Goal: Task Accomplishment & Management: Manage account settings

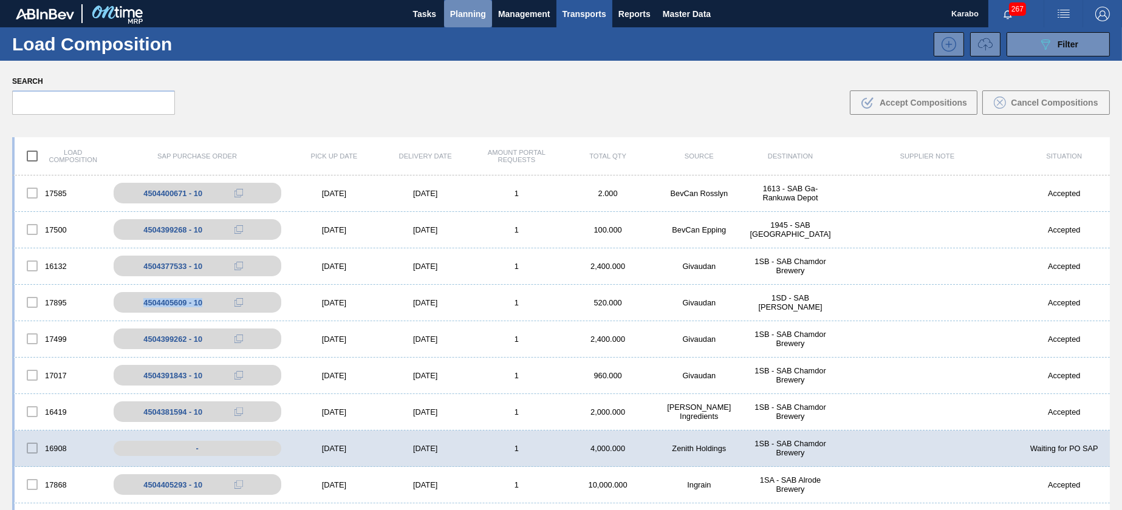
click at [465, 1] on button "Planning" at bounding box center [468, 13] width 48 height 27
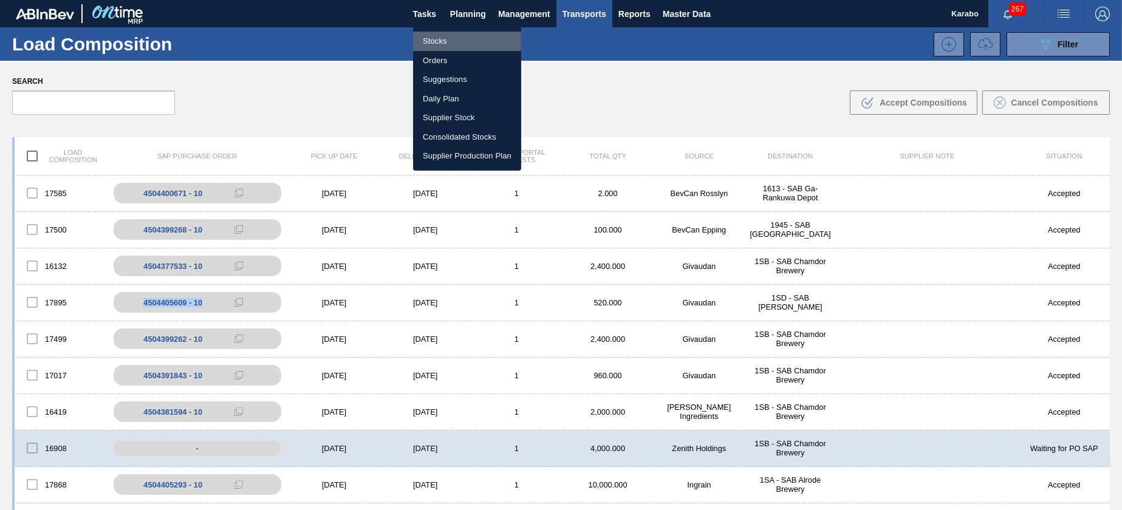
click at [467, 32] on li "Stocks" at bounding box center [467, 41] width 108 height 19
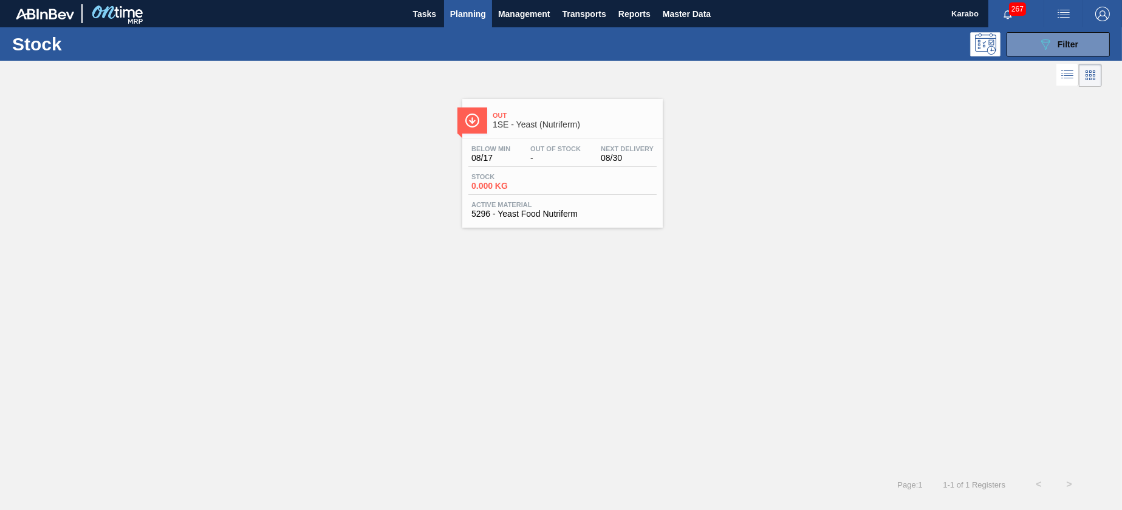
click at [532, 156] on span "-" at bounding box center [555, 158] width 50 height 9
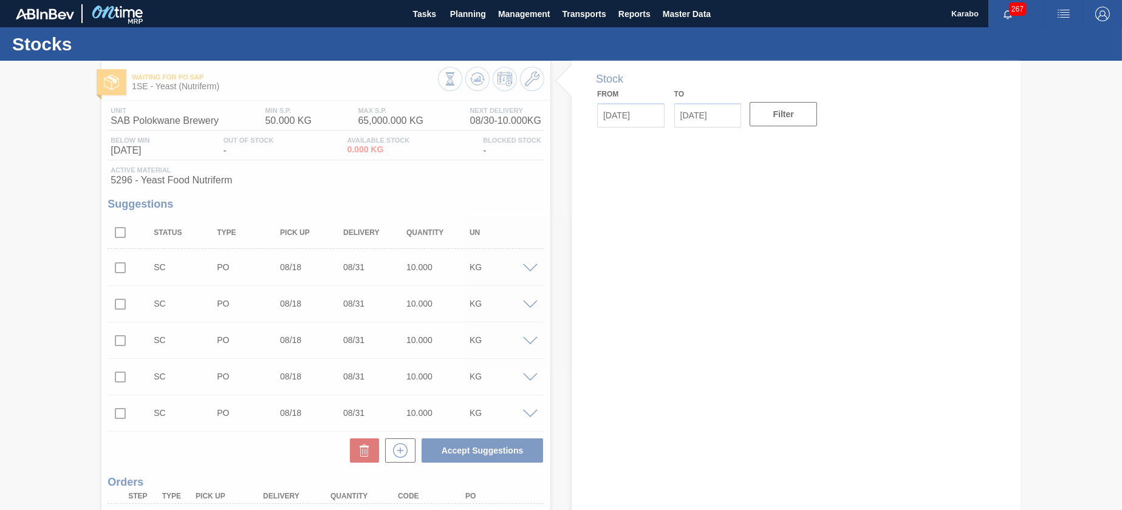
type up "[DATE]"
type input "[DATE]"
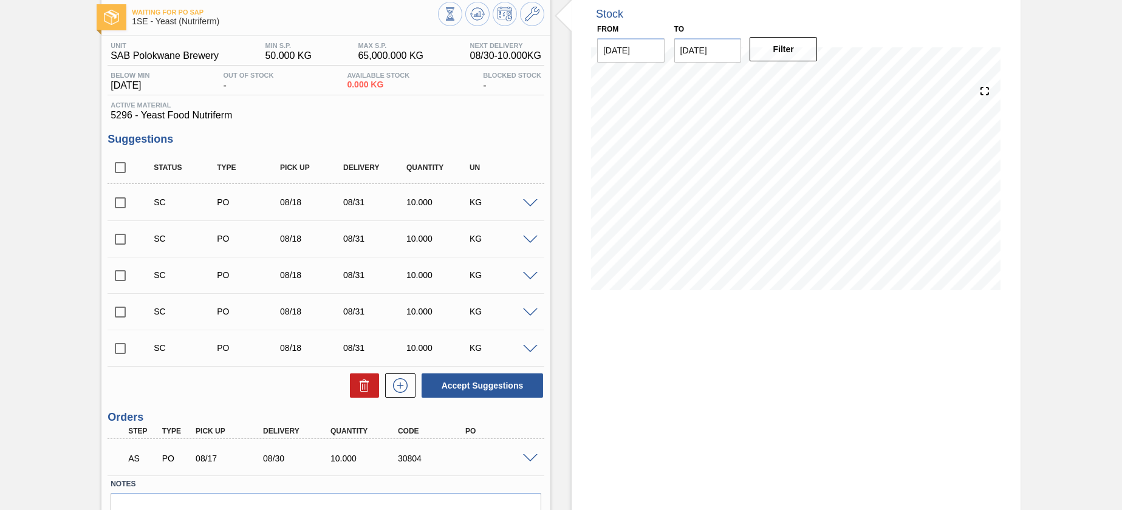
scroll to position [130, 0]
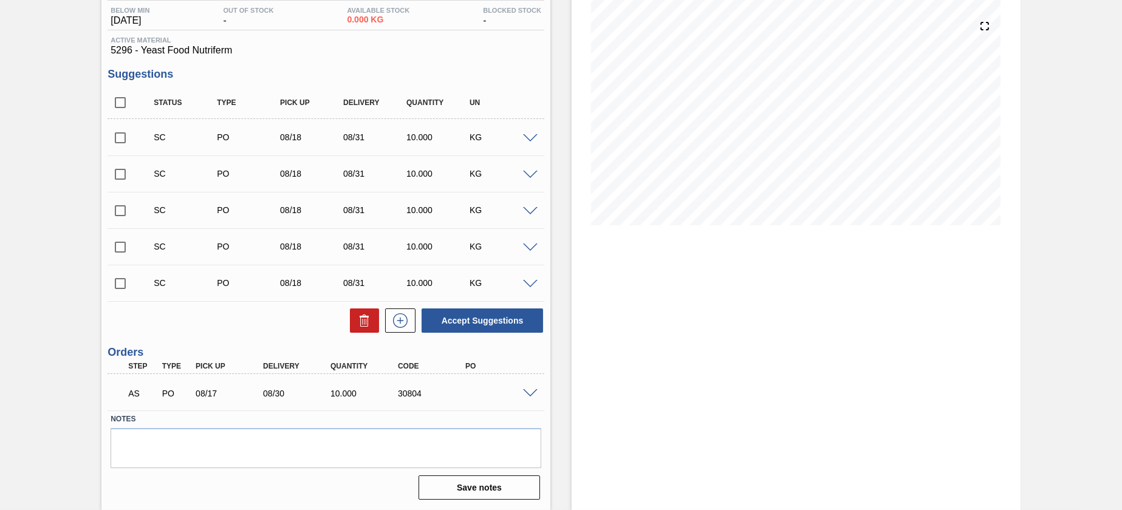
click at [532, 390] on span at bounding box center [530, 394] width 15 height 9
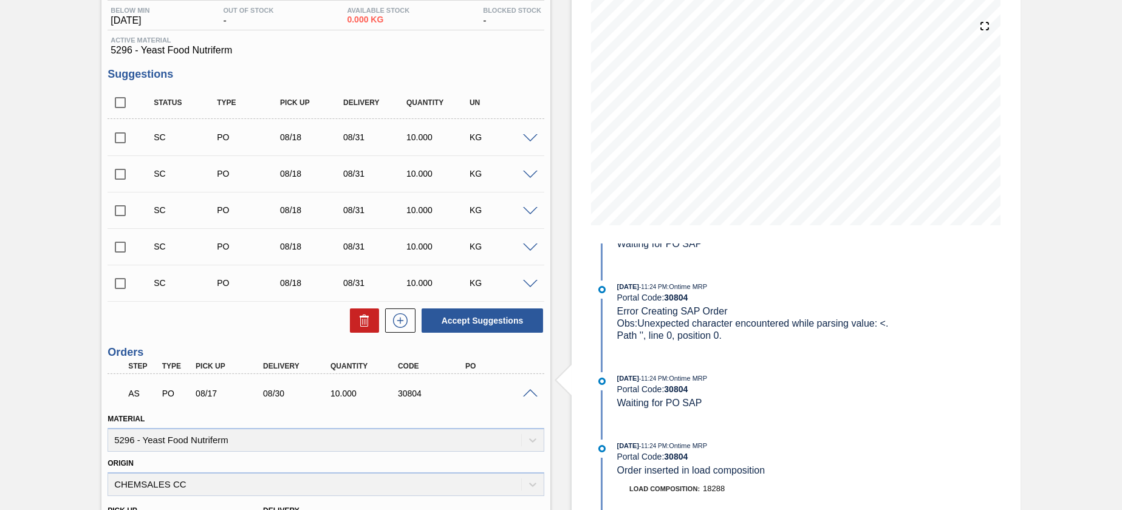
scroll to position [336, 0]
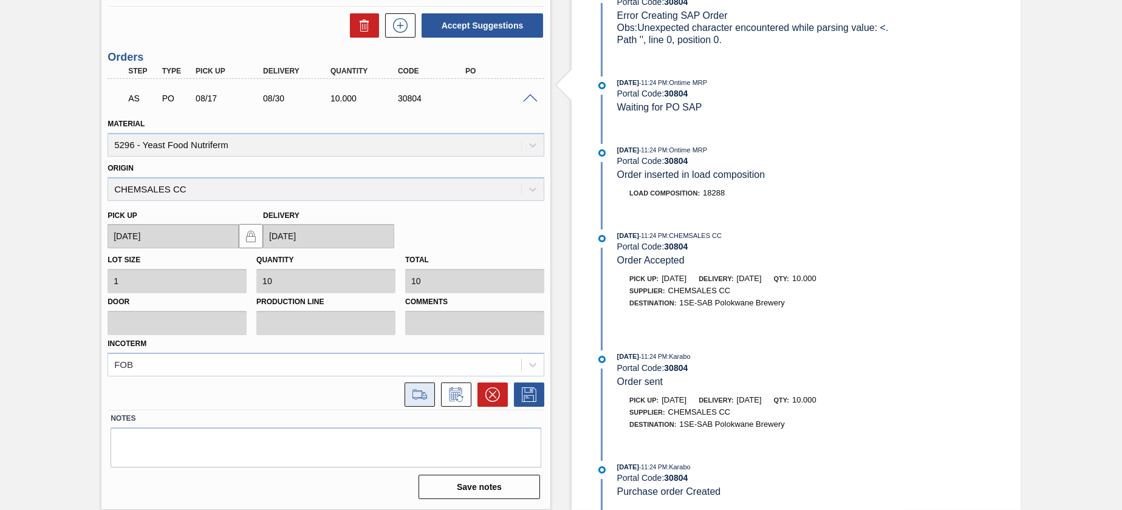
click at [427, 387] on button at bounding box center [420, 395] width 30 height 24
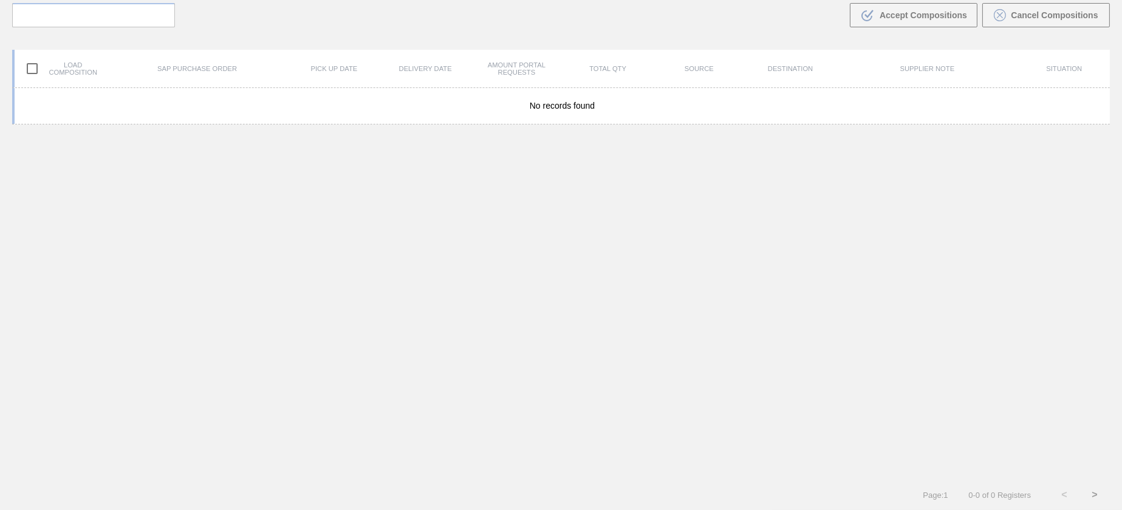
scroll to position [87, 0]
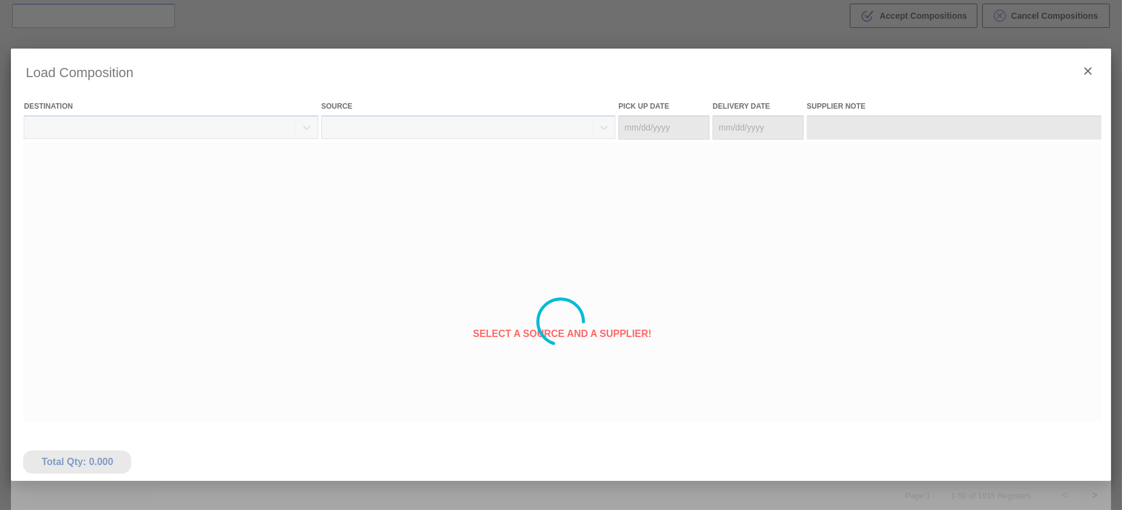
type Date "[DATE]"
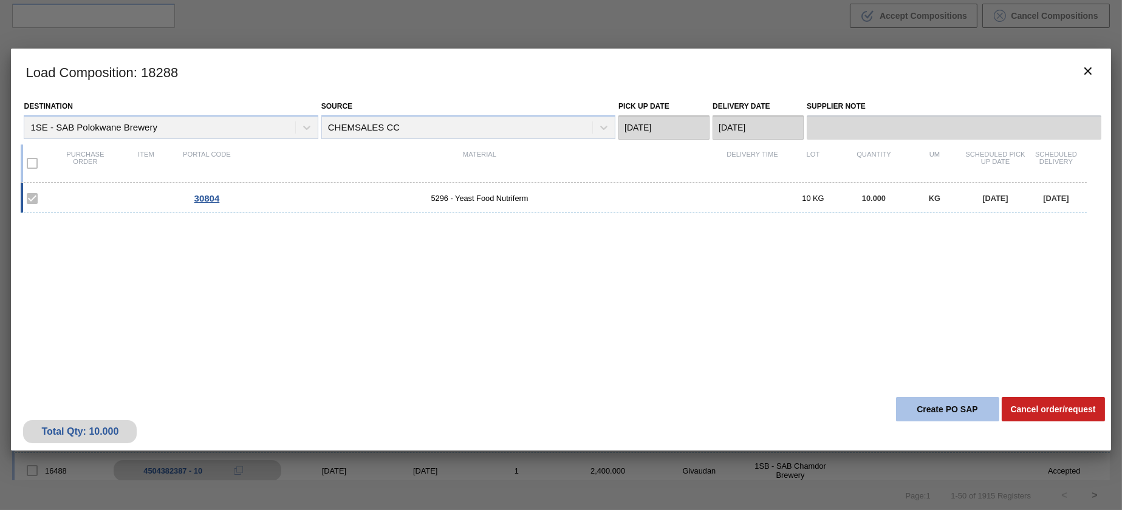
click at [902, 400] on button "Create PO SAP" at bounding box center [947, 409] width 103 height 24
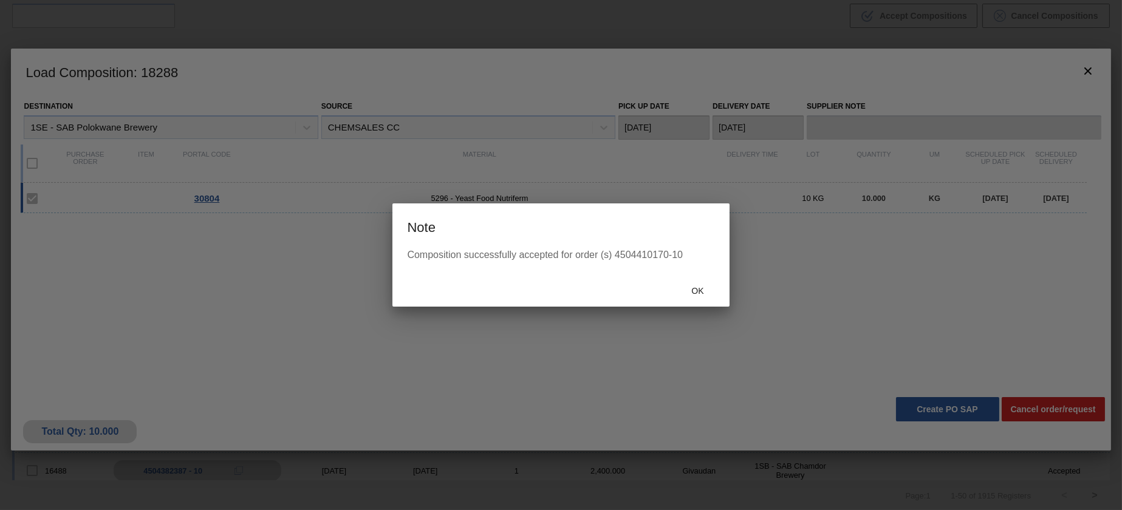
click at [896, 273] on div at bounding box center [561, 255] width 1122 height 510
click at [698, 291] on span "Ok" at bounding box center [698, 291] width 32 height 10
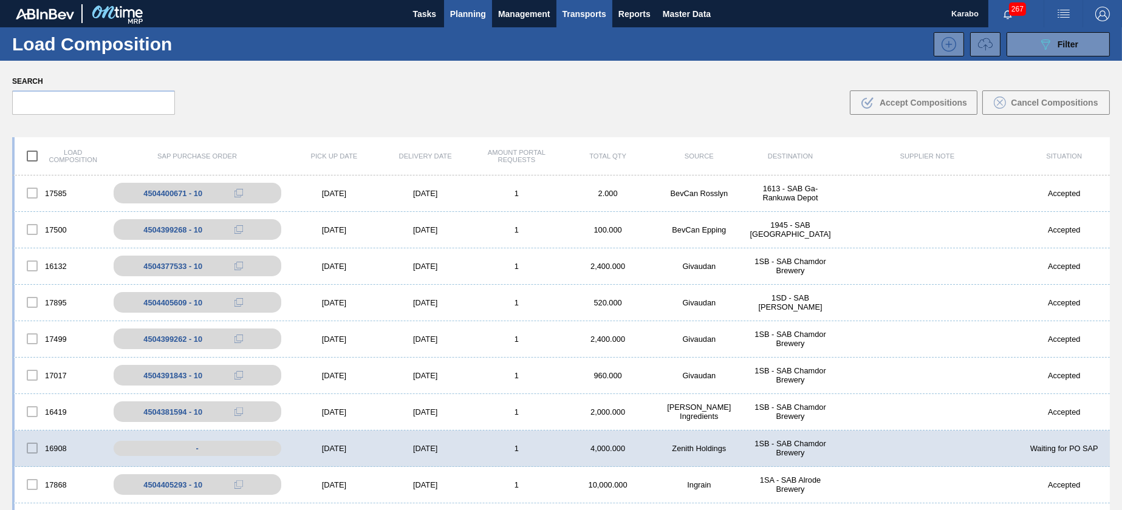
click at [464, 24] on button "Planning" at bounding box center [468, 13] width 48 height 27
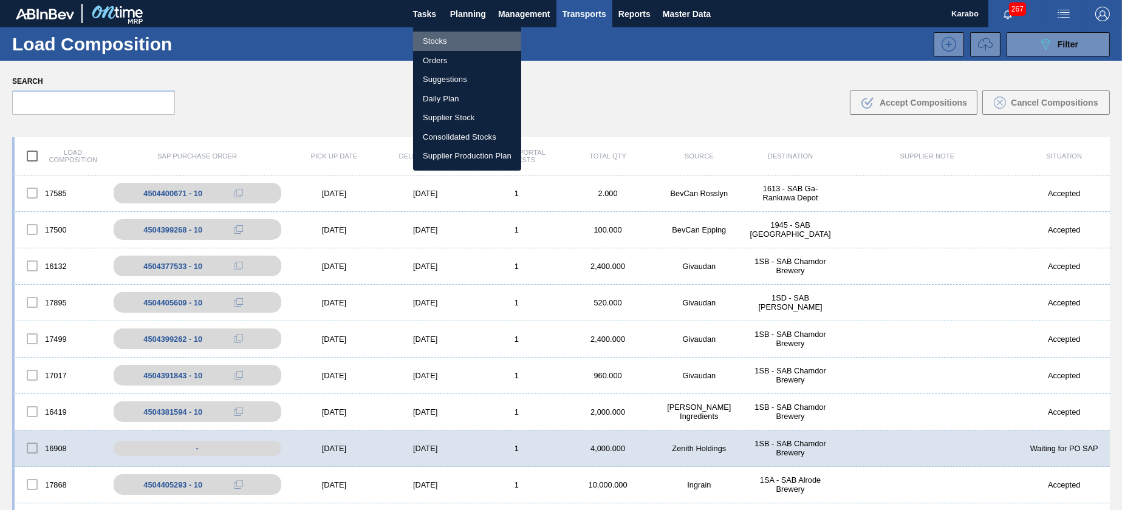
click at [471, 40] on li "Stocks" at bounding box center [467, 41] width 108 height 19
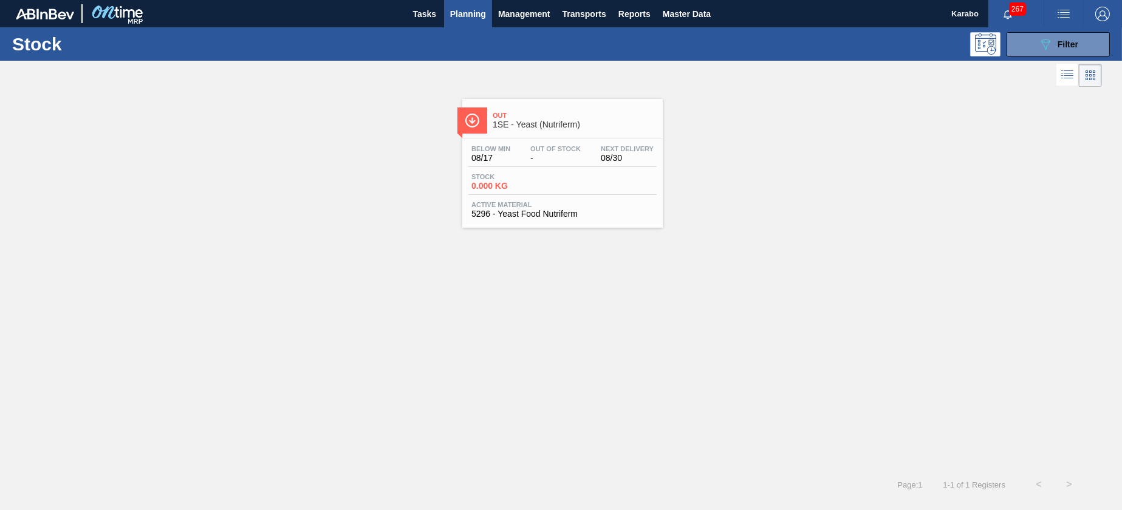
click at [513, 159] on div "Below Min 08/17 Out Of Stock - Next Delivery 08/30" at bounding box center [562, 156] width 188 height 22
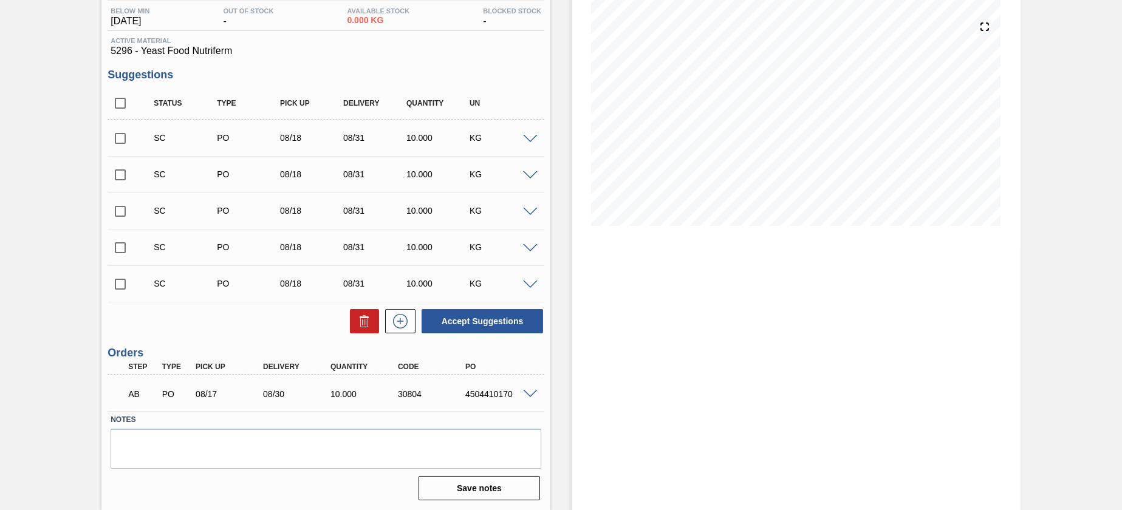
scroll to position [130, 0]
click at [530, 392] on span at bounding box center [530, 394] width 15 height 9
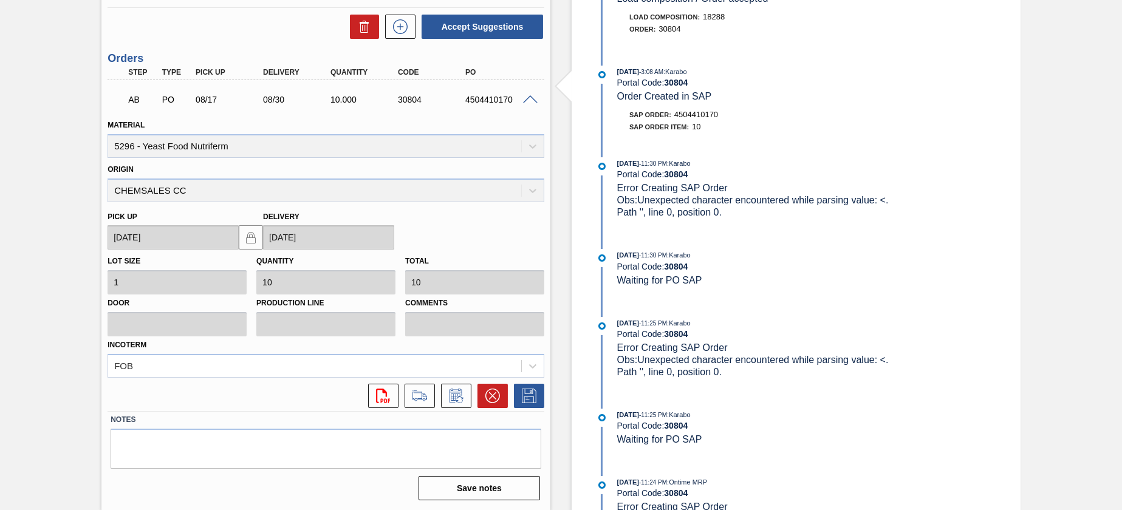
scroll to position [425, 0]
click at [489, 399] on icon at bounding box center [492, 394] width 7 height 7
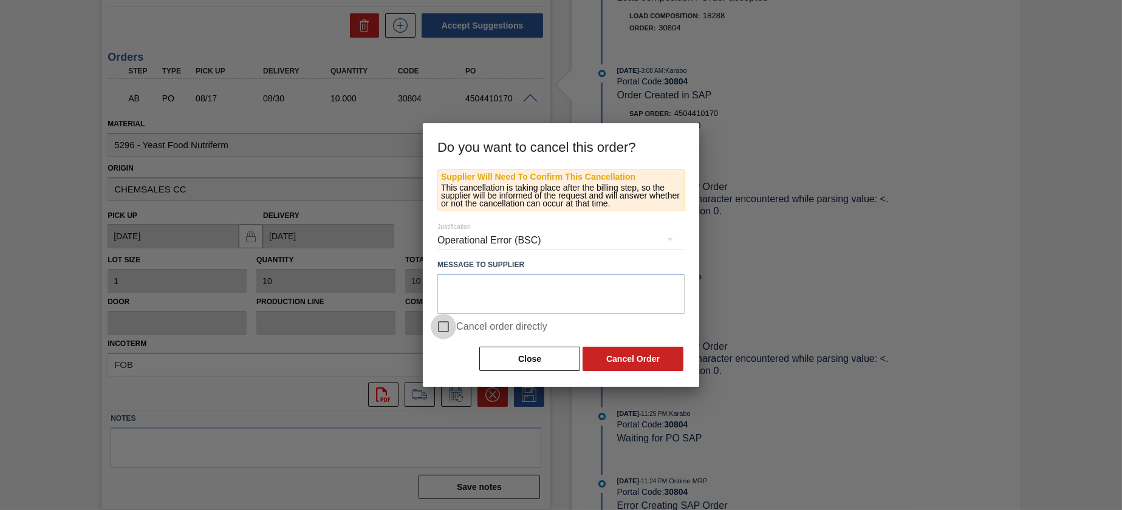
click at [446, 328] on input "Cancel order directly" at bounding box center [444, 327] width 26 height 26
checkbox input "true"
click at [494, 287] on textarea at bounding box center [561, 294] width 247 height 40
type textarea "DR Post test 1 - pls ignore"
click at [642, 349] on button "Cancel Order" at bounding box center [633, 359] width 101 height 24
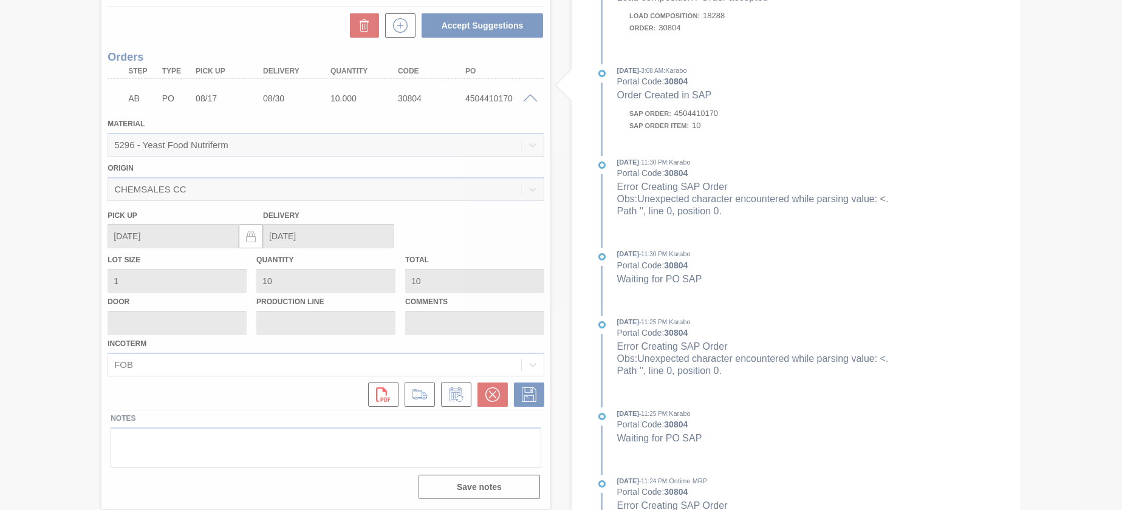
scroll to position [130, 0]
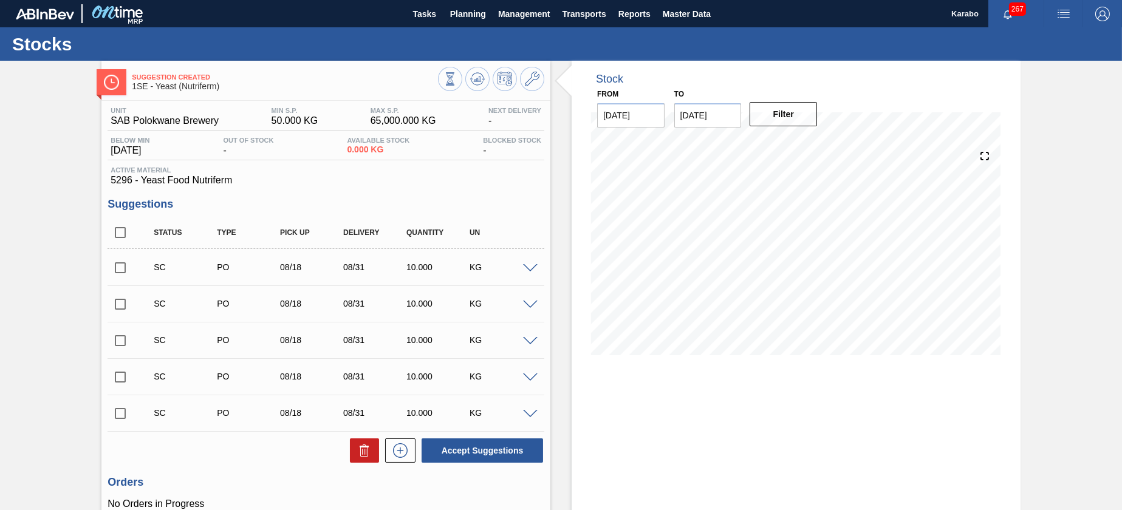
scroll to position [91, 0]
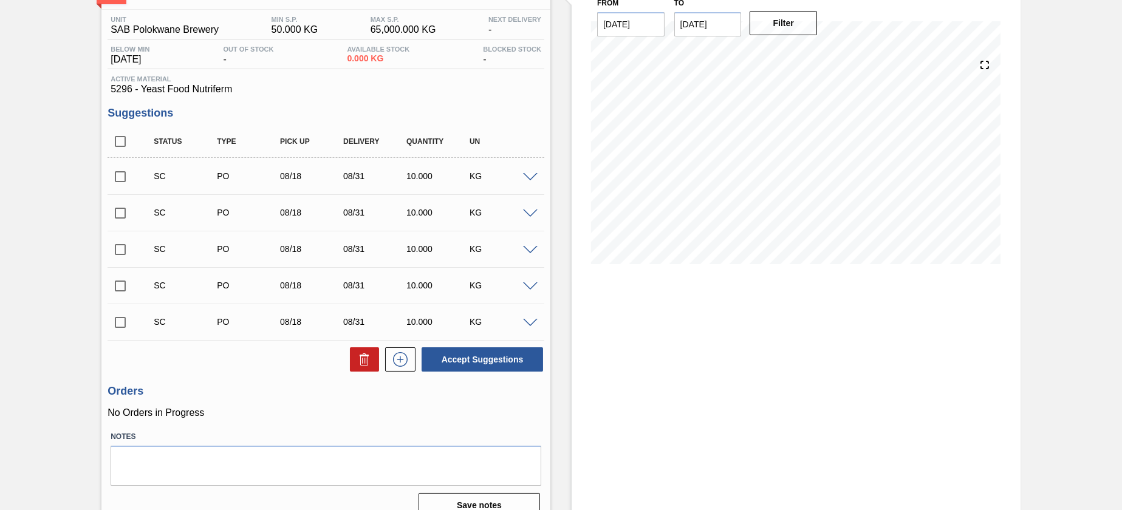
drag, startPoint x: 1120, startPoint y: 346, endPoint x: 1121, endPoint y: 313, distance: 33.4
click at [1121, 313] on main "Tasks Planning Management Transports Reports Master Data Karabo 267 Mark all as…" at bounding box center [561, 255] width 1122 height 510
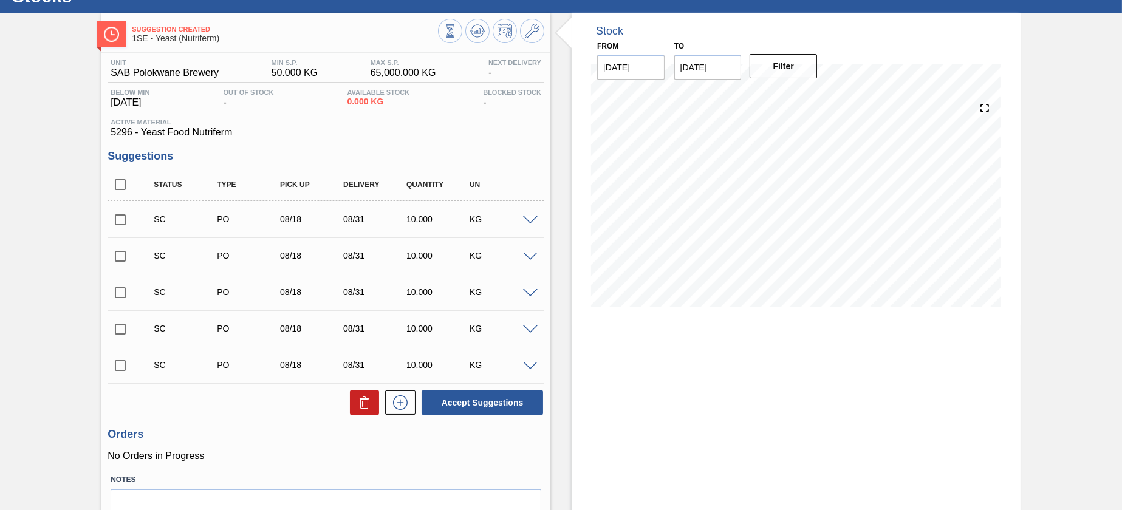
click at [560, 439] on div "Stock From 08/17/2025 to 08/31/2025 Filter" at bounding box center [786, 292] width 470 height 558
click at [120, 369] on input "checkbox" at bounding box center [121, 366] width 26 height 26
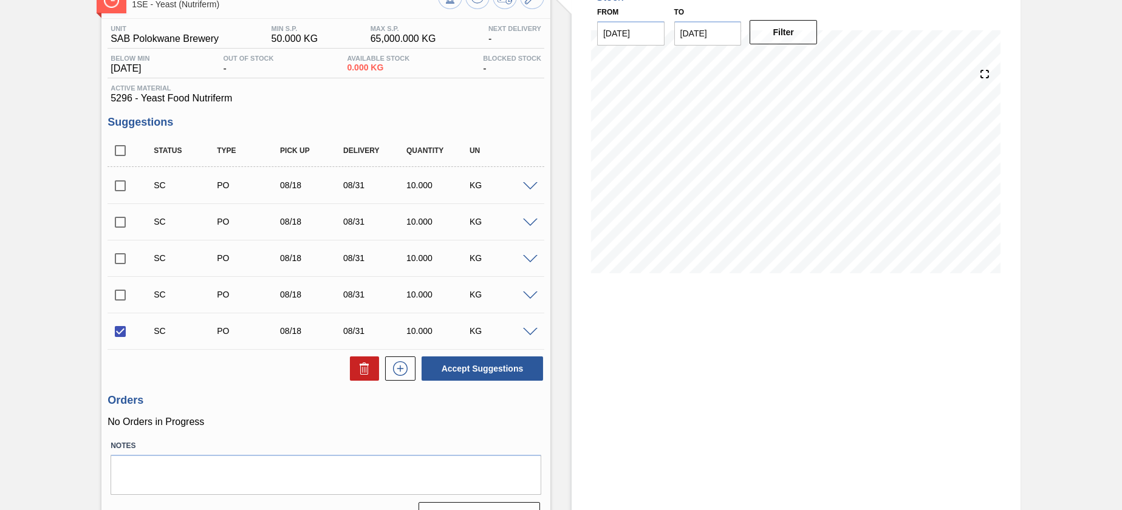
scroll to position [110, 0]
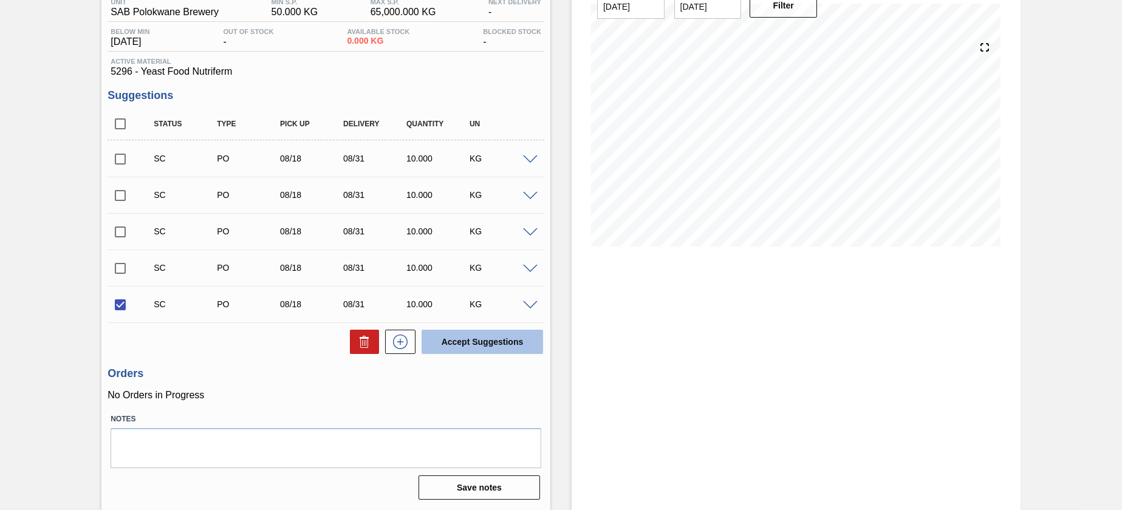
click at [453, 340] on button "Accept Suggestions" at bounding box center [483, 342] width 122 height 24
checkbox input "false"
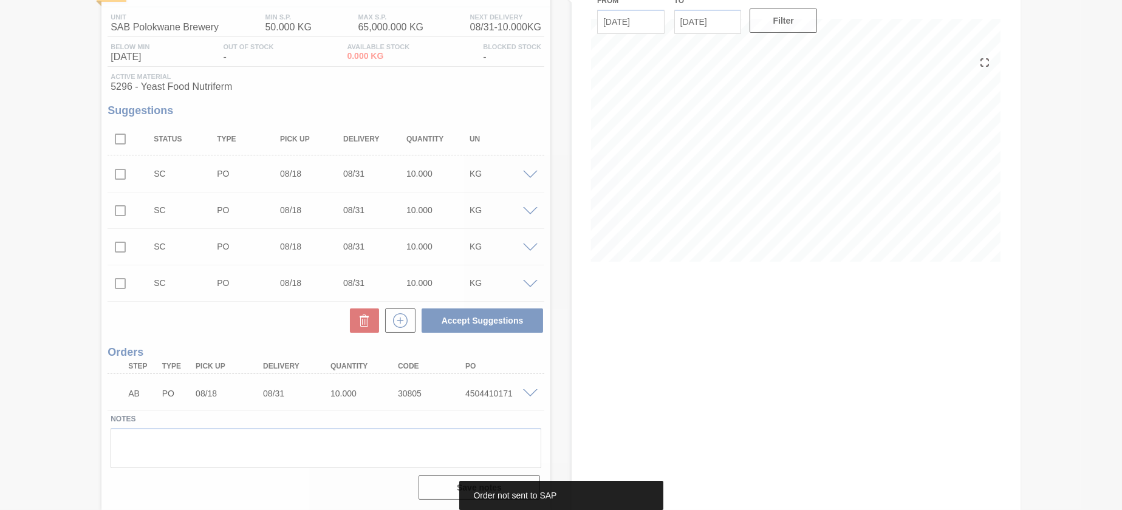
scroll to position [94, 0]
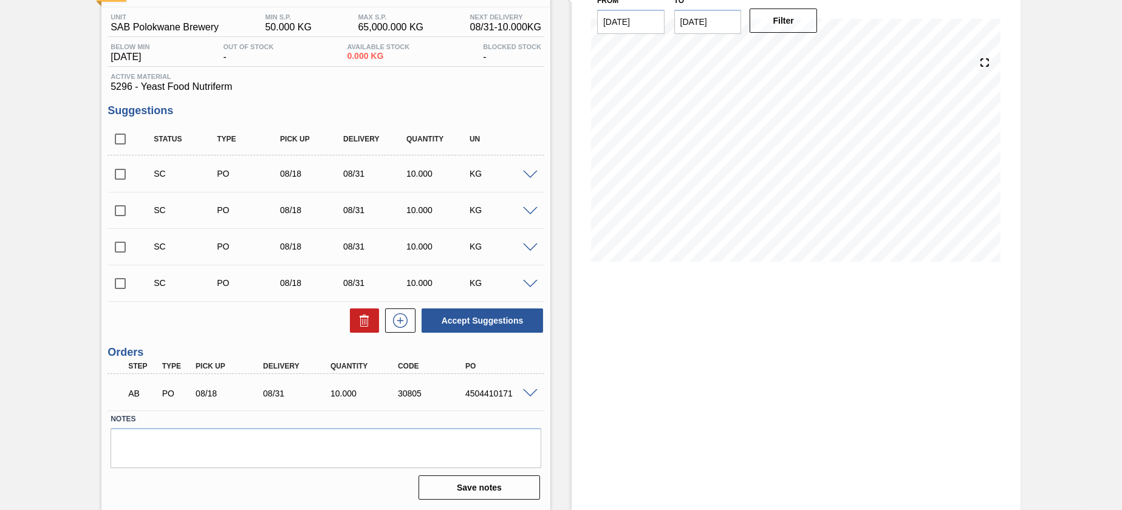
click at [532, 396] on span at bounding box center [530, 394] width 15 height 9
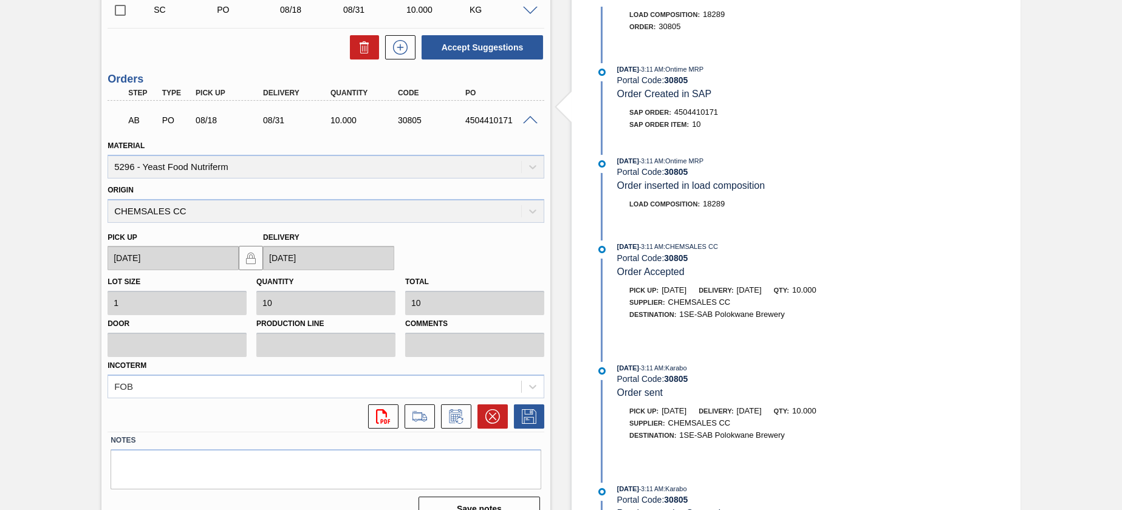
scroll to position [276, 0]
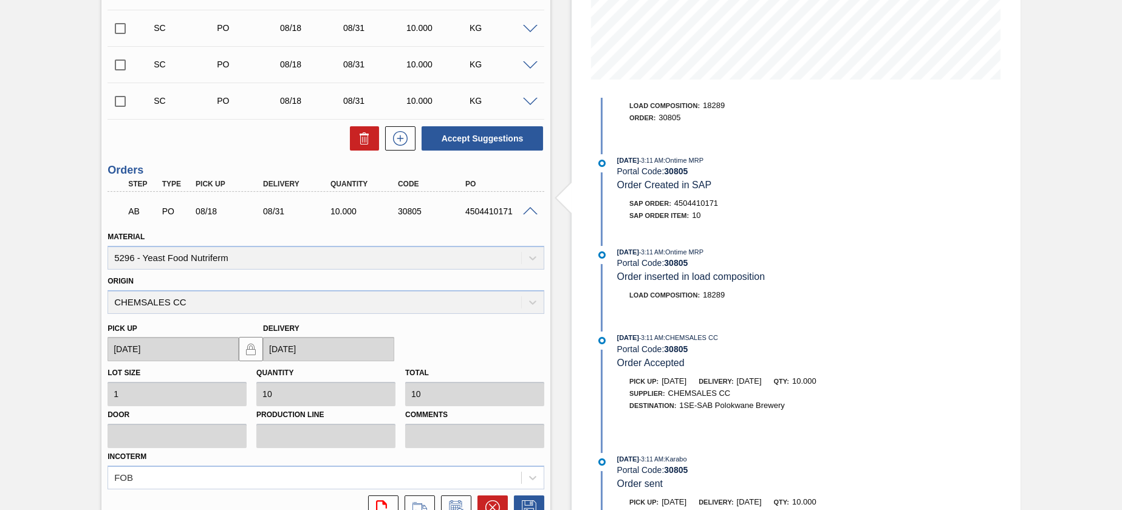
click at [693, 199] on span "4504410171" at bounding box center [696, 203] width 44 height 9
copy span "4504410171"
